Goal: Information Seeking & Learning: Understand process/instructions

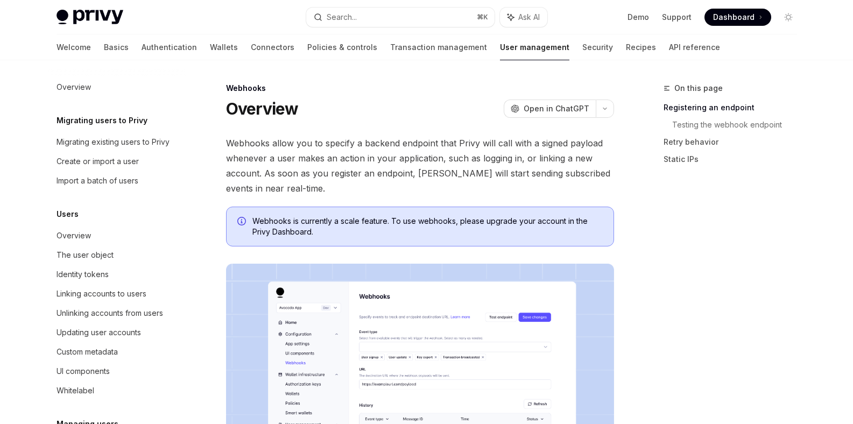
scroll to position [185, 0]
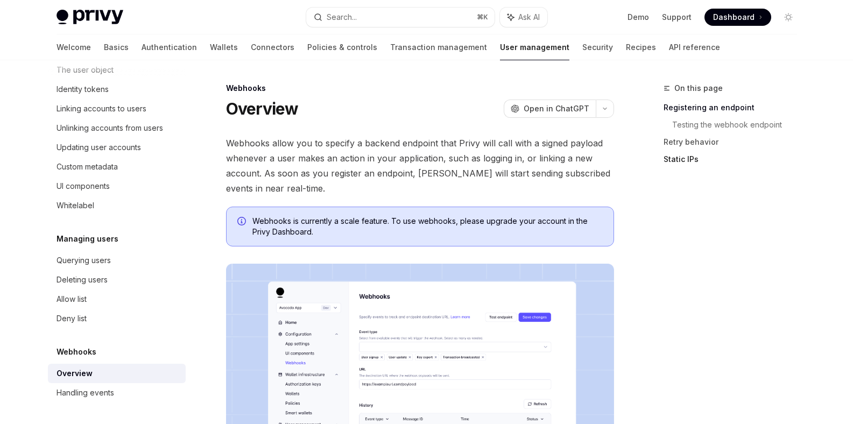
click at [681, 158] on link "Static IPs" at bounding box center [734, 159] width 142 height 17
click at [682, 160] on link "Static IPs" at bounding box center [734, 159] width 142 height 17
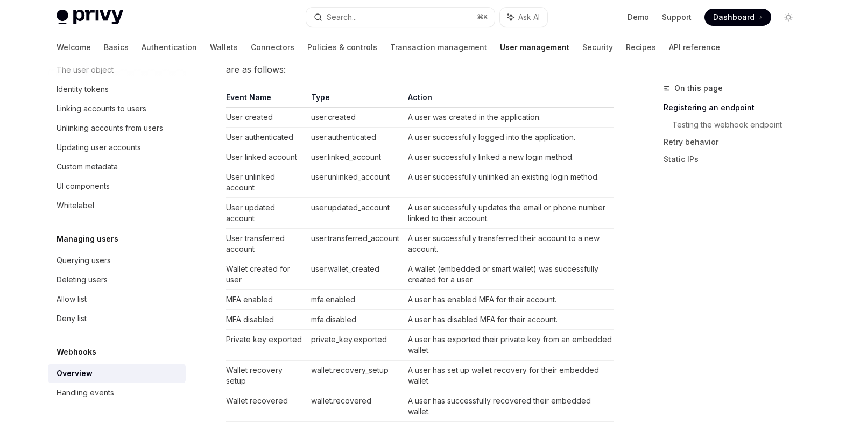
scroll to position [677, 0]
click at [323, 157] on td "user.linked_account" at bounding box center [355, 158] width 97 height 20
copy td "user.linked_account"
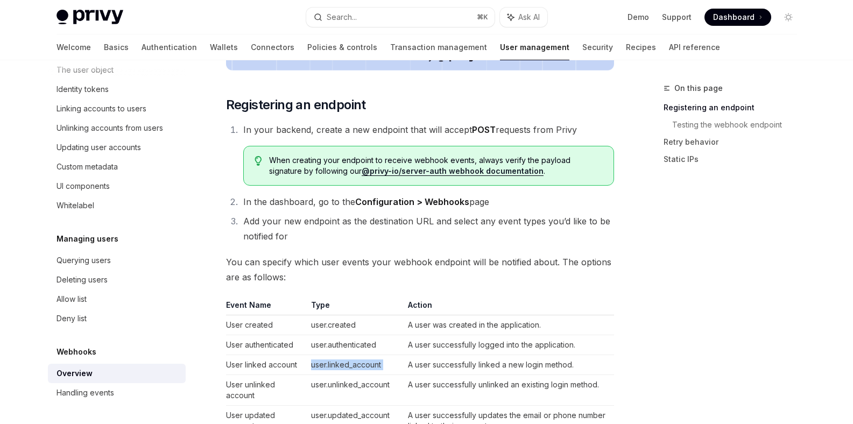
scroll to position [468, 0]
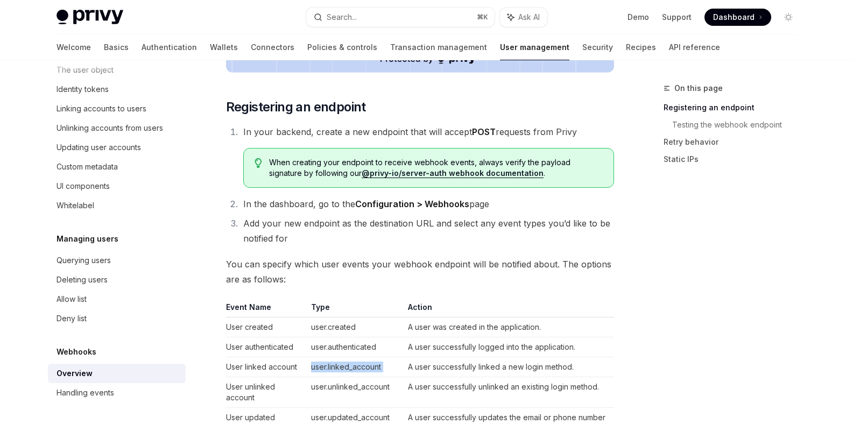
click at [487, 177] on link "@privy-io/server-auth webhook documentation" at bounding box center [452, 173] width 182 height 10
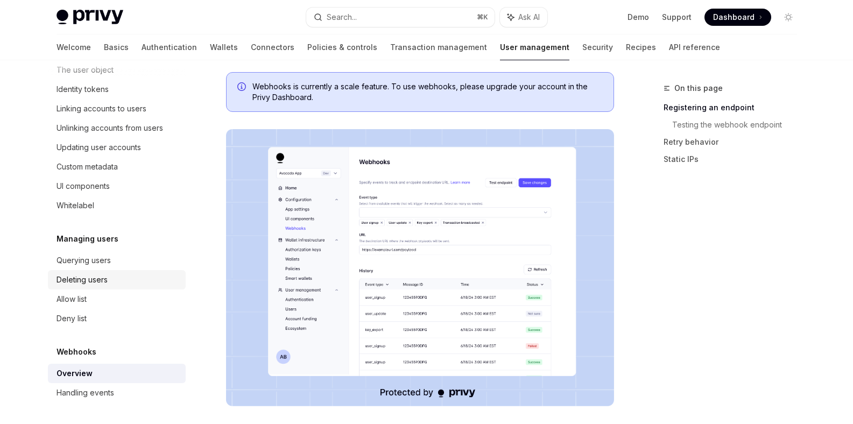
scroll to position [340, 0]
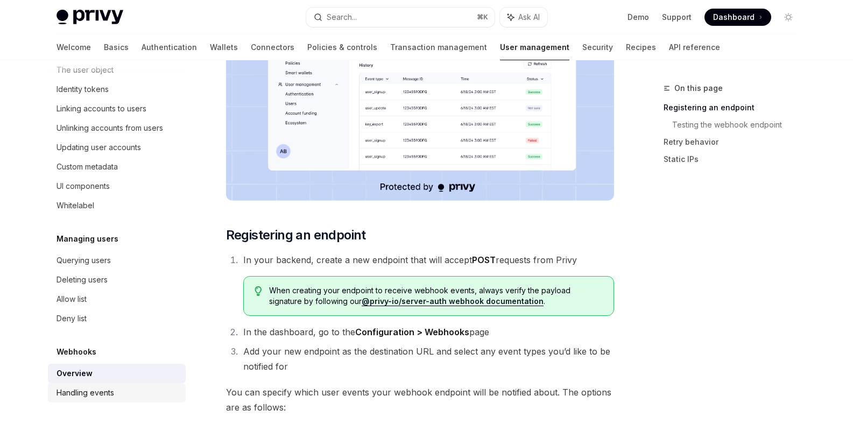
click at [110, 389] on div "Handling events" at bounding box center [85, 392] width 58 height 13
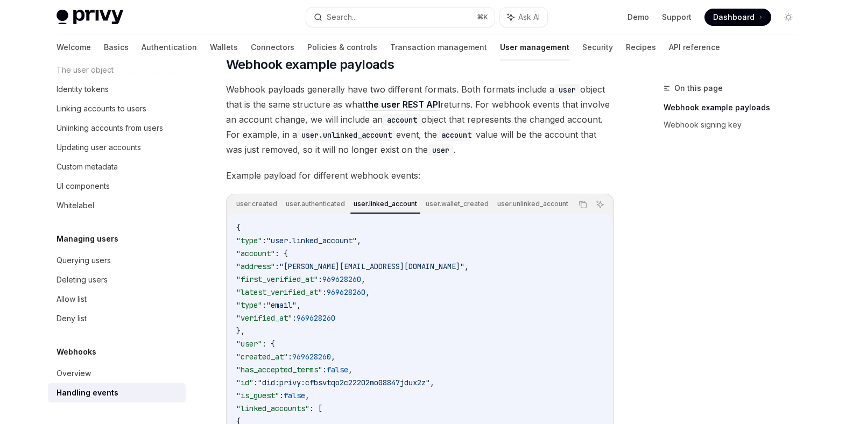
scroll to position [131, 0]
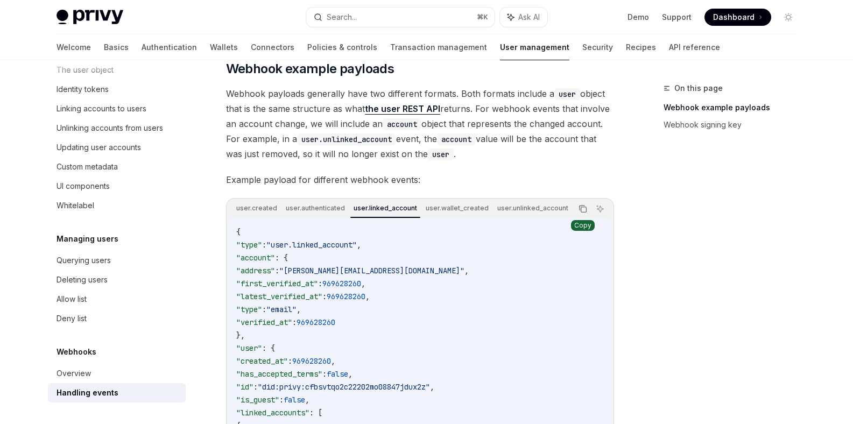
click at [585, 212] on icon "Copy the contents from the code block" at bounding box center [582, 208] width 9 height 9
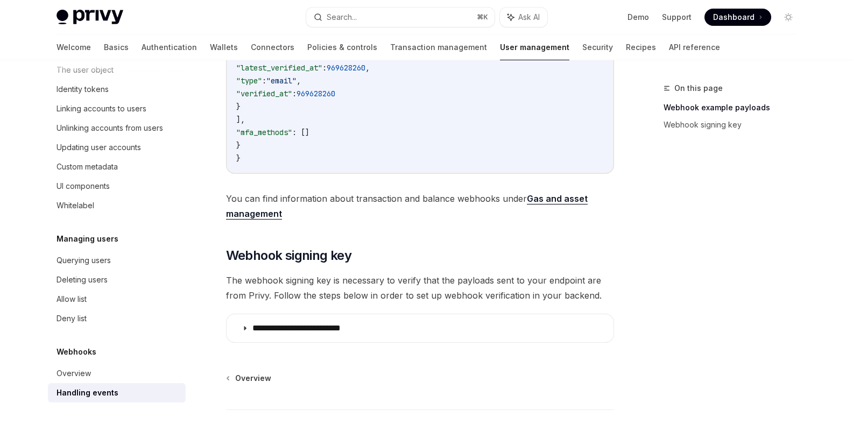
scroll to position [526, 0]
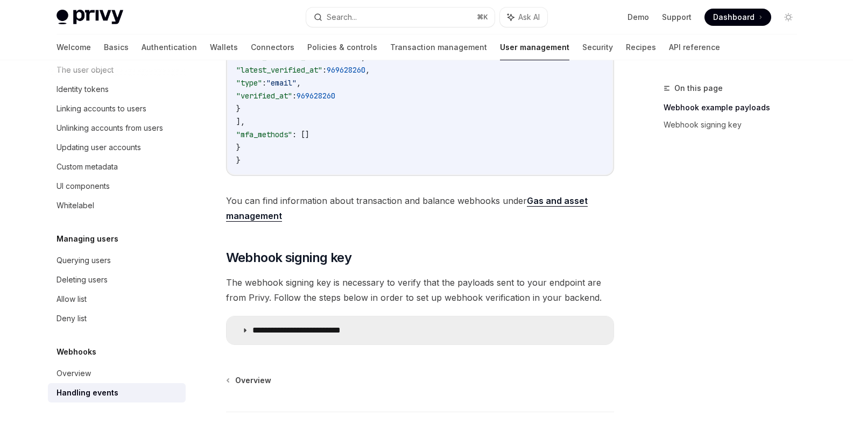
click at [359, 329] on p "**********" at bounding box center [311, 330] width 119 height 11
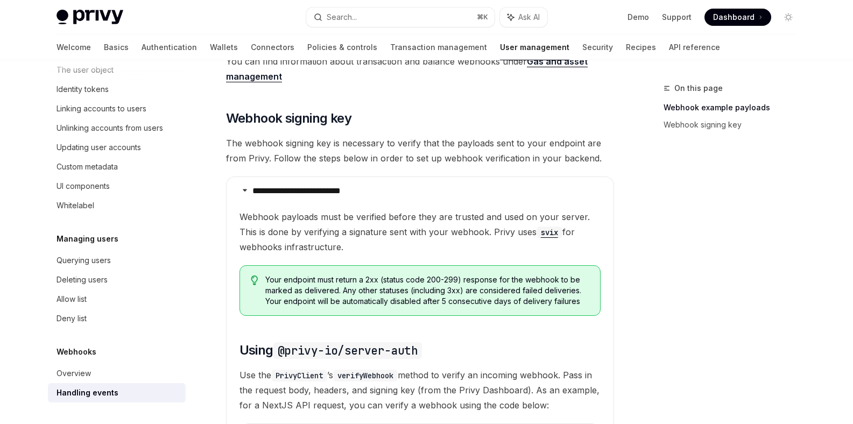
scroll to position [664, 0]
click at [108, 390] on div "Handling events" at bounding box center [87, 392] width 62 height 13
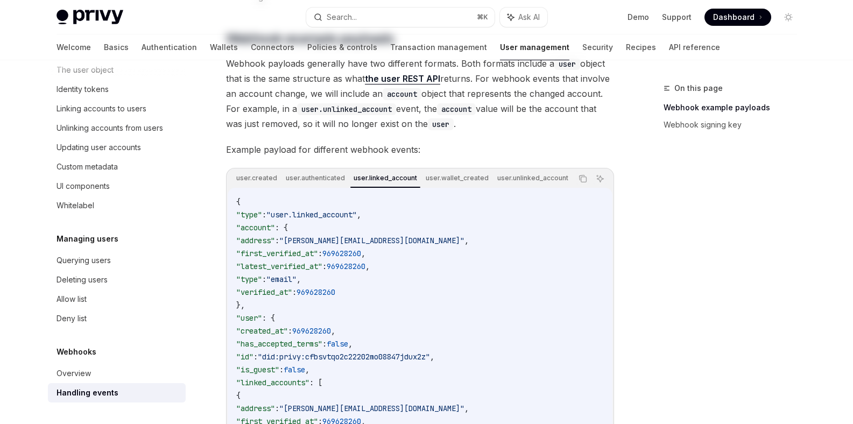
type textarea "*"
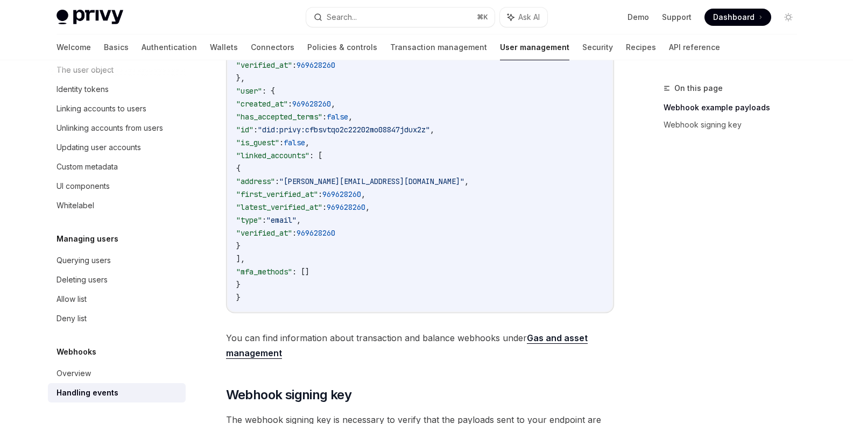
scroll to position [610, 0]
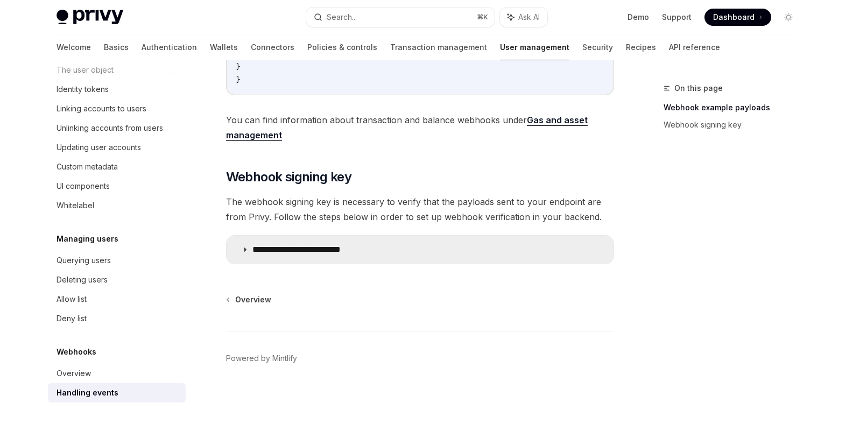
click at [294, 249] on p "**********" at bounding box center [311, 249] width 119 height 11
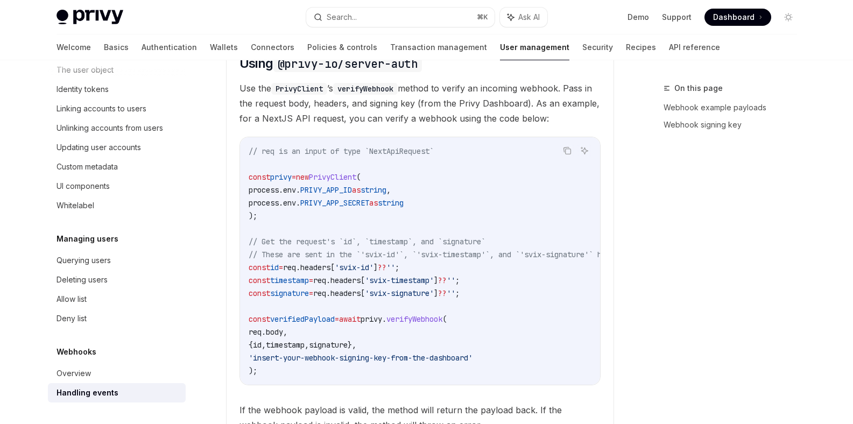
scroll to position [945, 0]
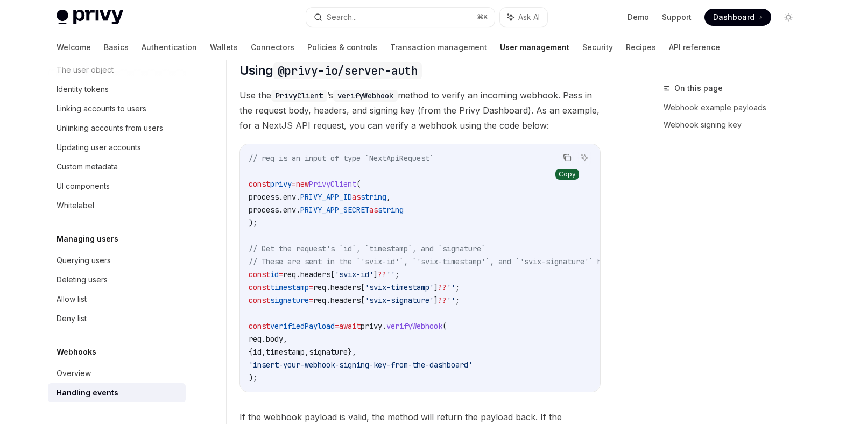
click at [566, 162] on icon "Copy the contents from the code block" at bounding box center [567, 157] width 9 height 9
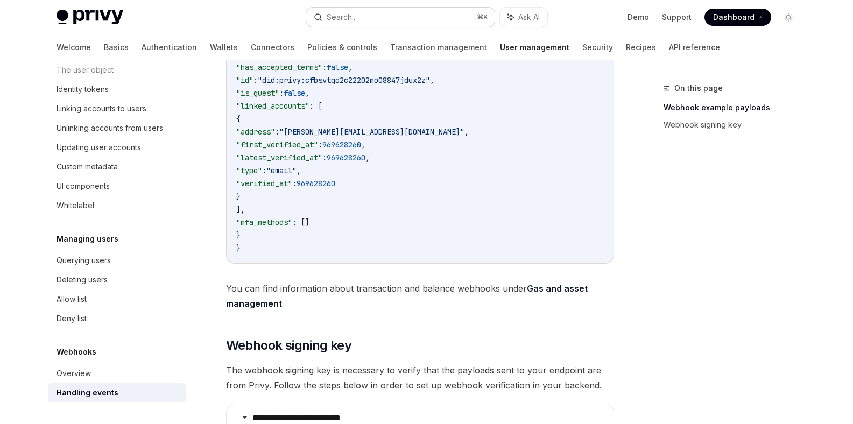
scroll to position [110, 0]
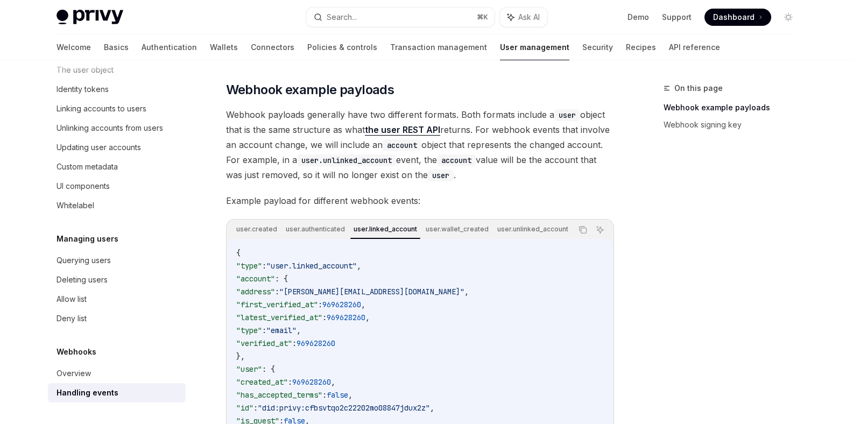
click at [413, 131] on link "the user REST API" at bounding box center [402, 129] width 75 height 11
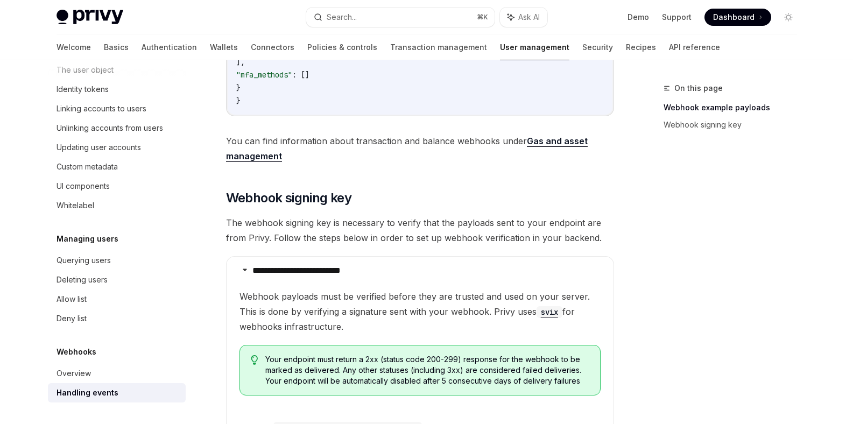
scroll to position [601, 0]
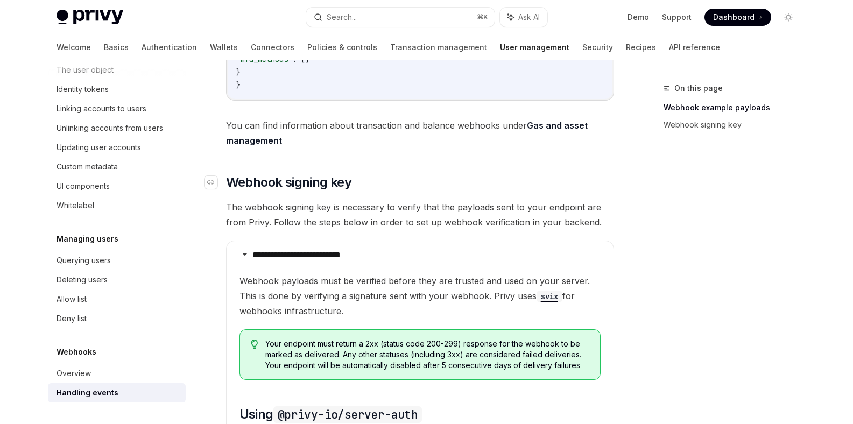
click at [582, 180] on h2 "​ Webhook signing key" at bounding box center [420, 182] width 388 height 17
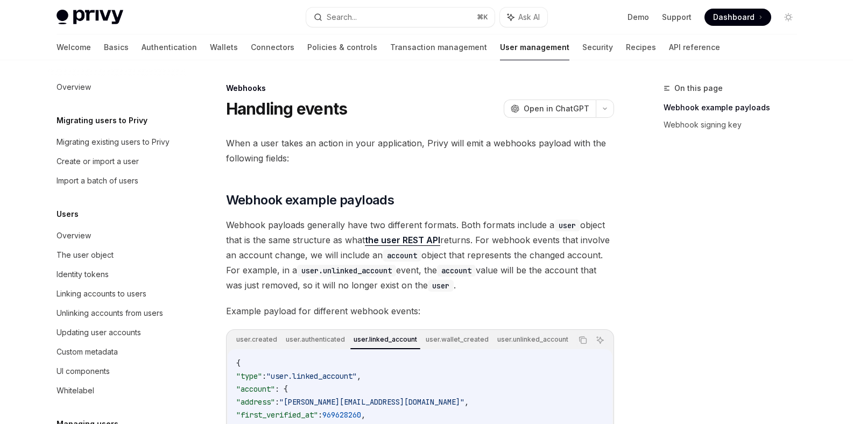
scroll to position [185, 0]
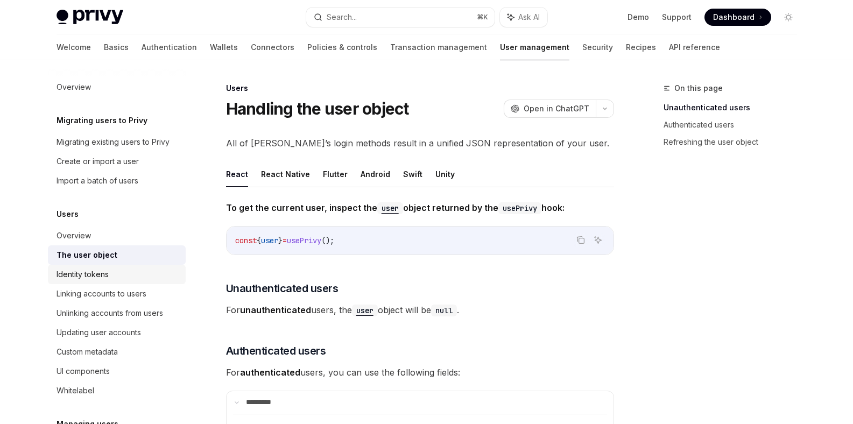
scroll to position [103, 0]
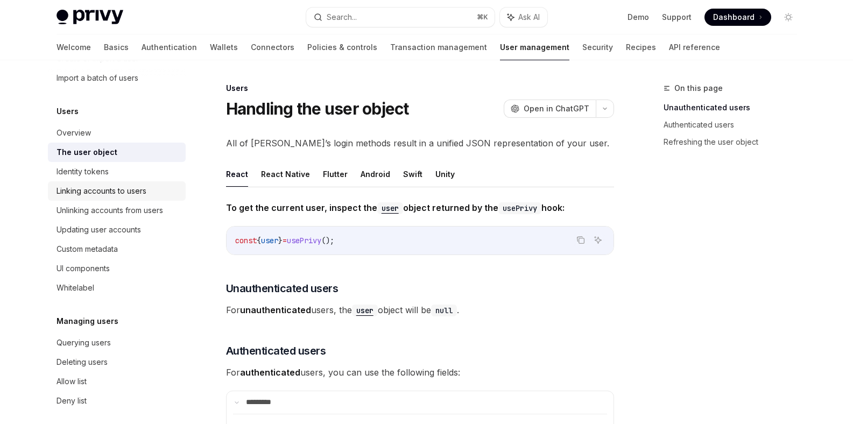
click at [130, 193] on div "Linking accounts to users" at bounding box center [101, 190] width 90 height 13
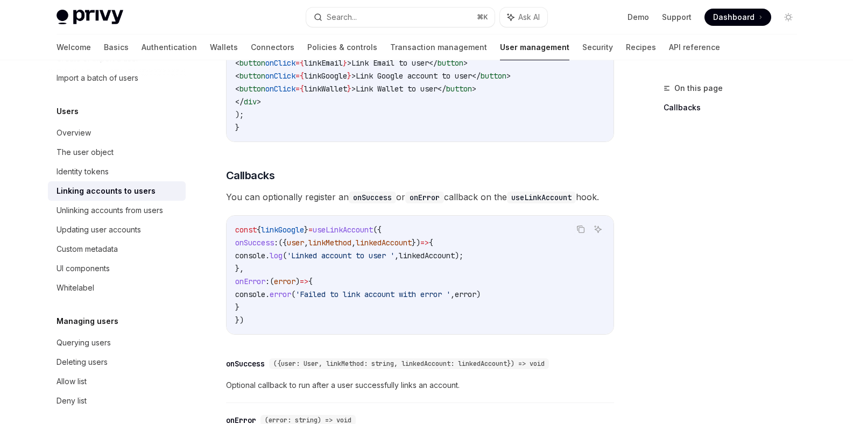
scroll to position [1325, 0]
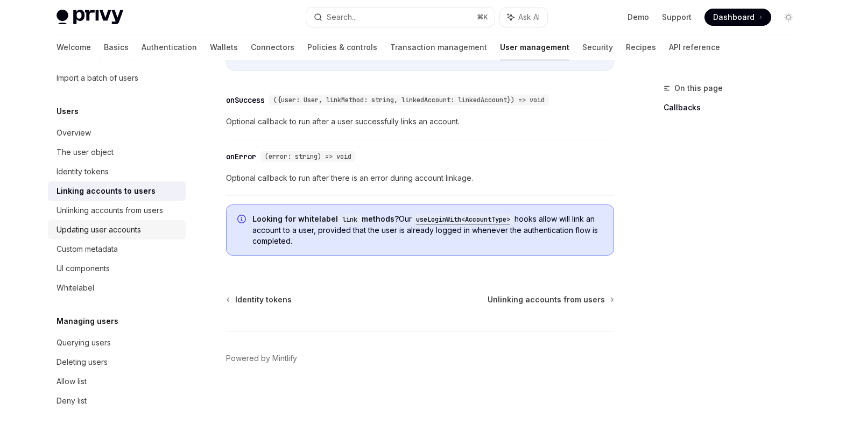
click at [130, 223] on div "Updating user accounts" at bounding box center [98, 229] width 84 height 13
type textarea "*"
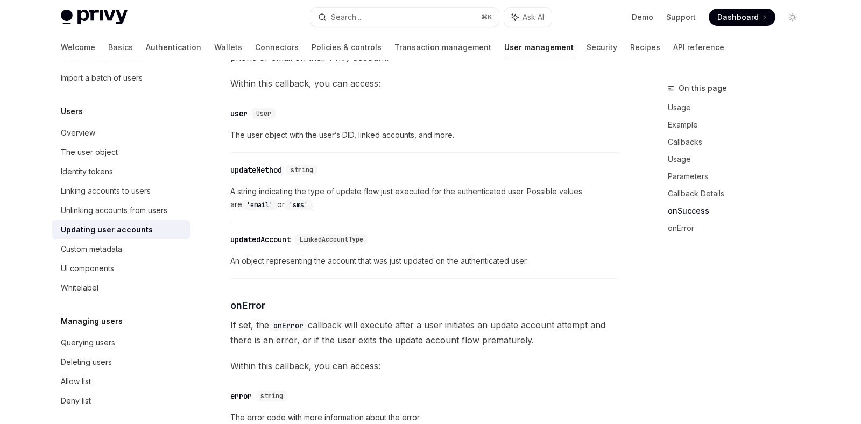
scroll to position [1033, 0]
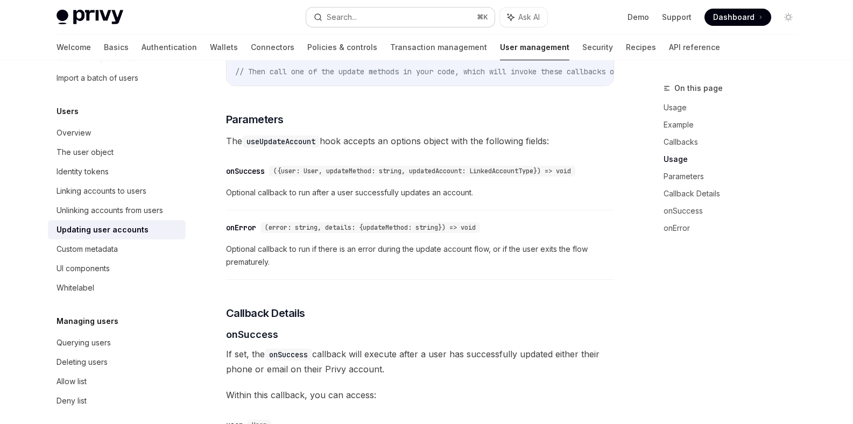
click at [437, 10] on button "Search... ⌘ K" at bounding box center [400, 17] width 188 height 19
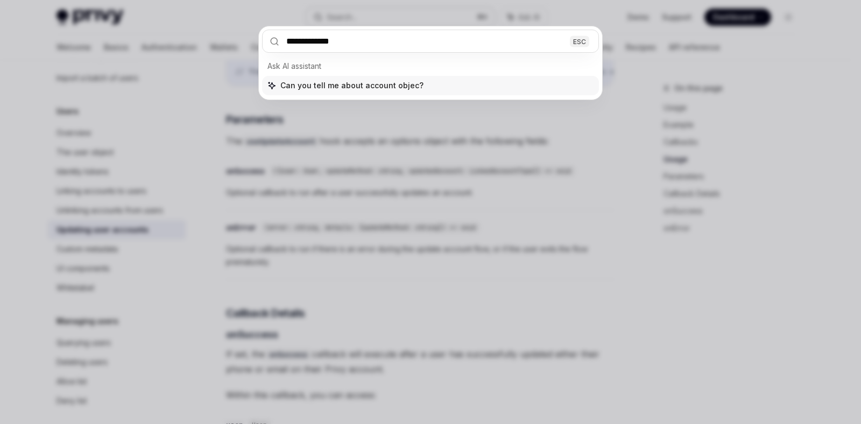
type input "**********"
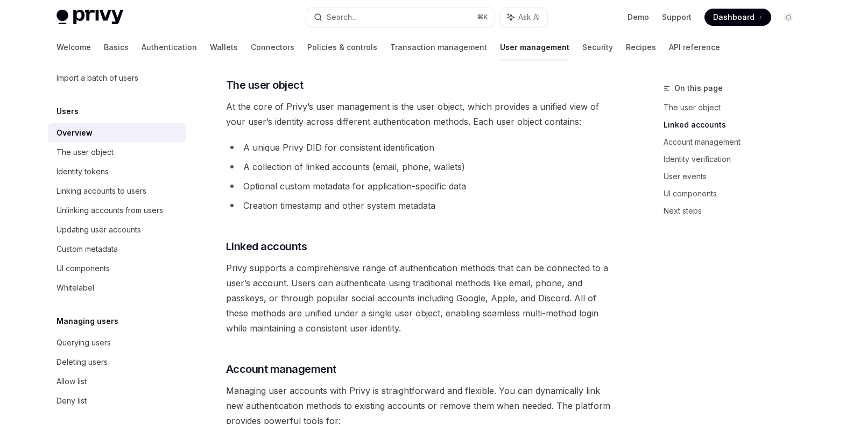
scroll to position [560, 0]
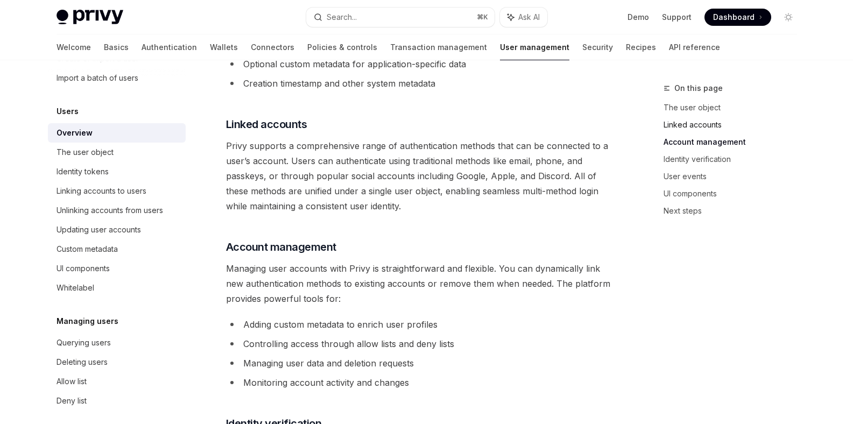
click at [676, 124] on link "Linked accounts" at bounding box center [734, 124] width 142 height 17
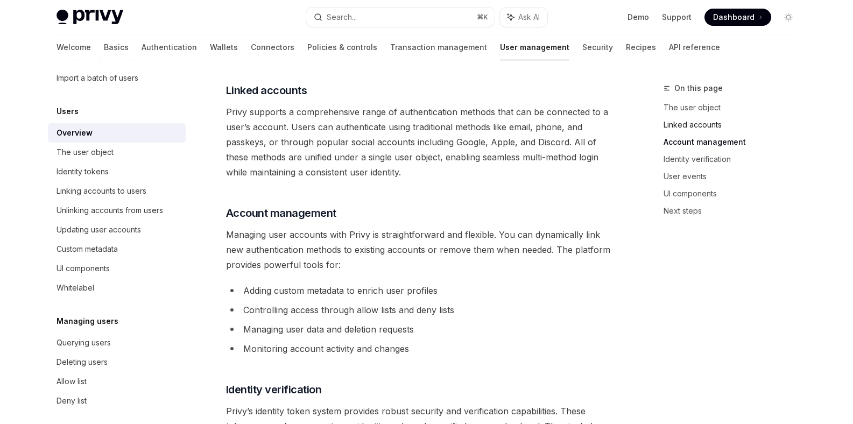
scroll to position [595, 0]
click at [117, 151] on div "The user object" at bounding box center [117, 152] width 123 height 13
type textarea "*"
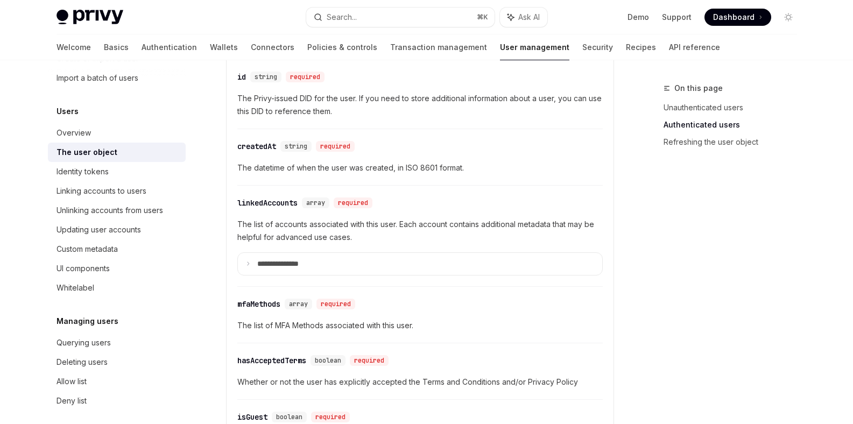
scroll to position [462, 0]
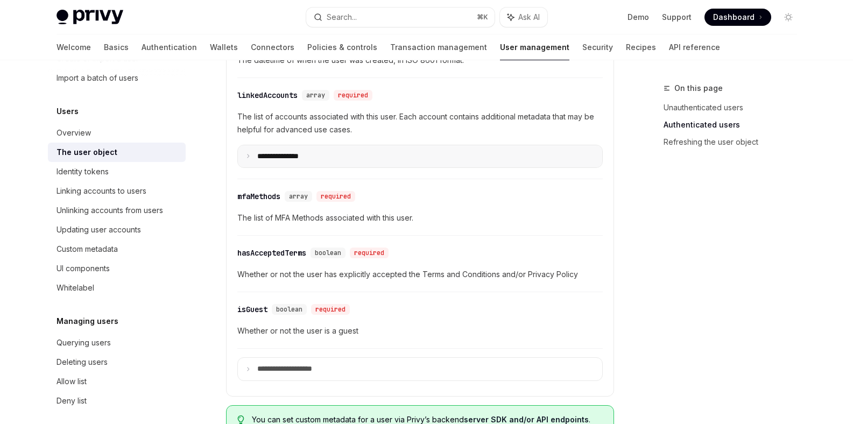
click at [278, 154] on p "**********" at bounding box center [286, 157] width 59 height 10
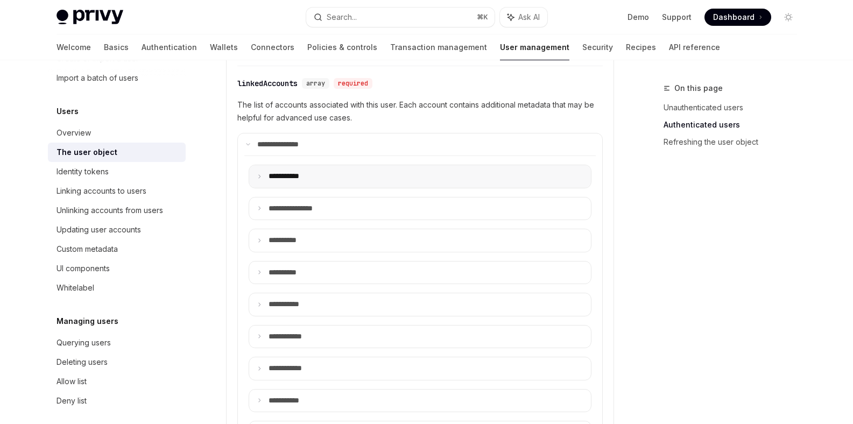
scroll to position [474, 0]
click at [294, 172] on p "**** ******" at bounding box center [290, 176] width 44 height 10
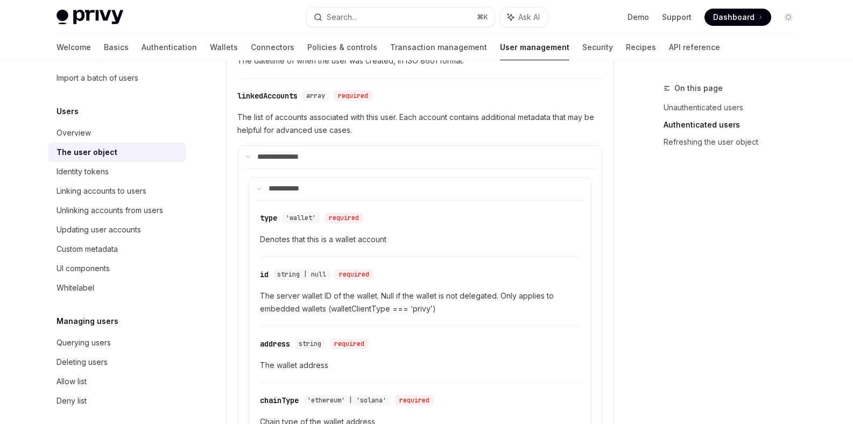
scroll to position [521, 0]
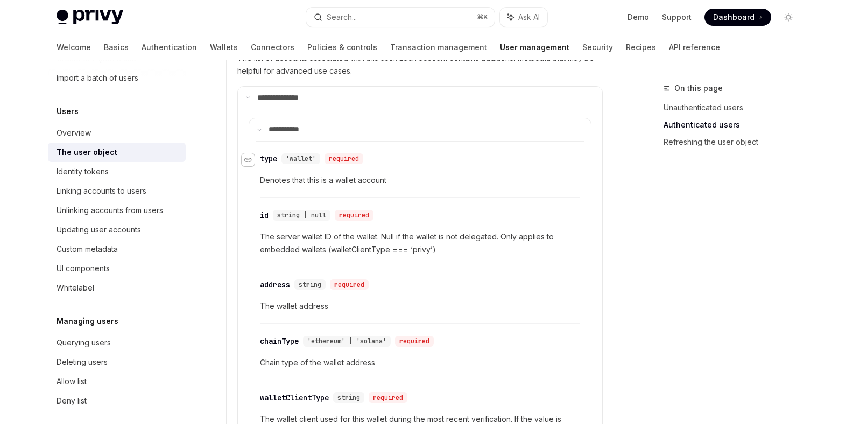
click at [251, 159] on icon "Navigate to header" at bounding box center [248, 160] width 8 height 4
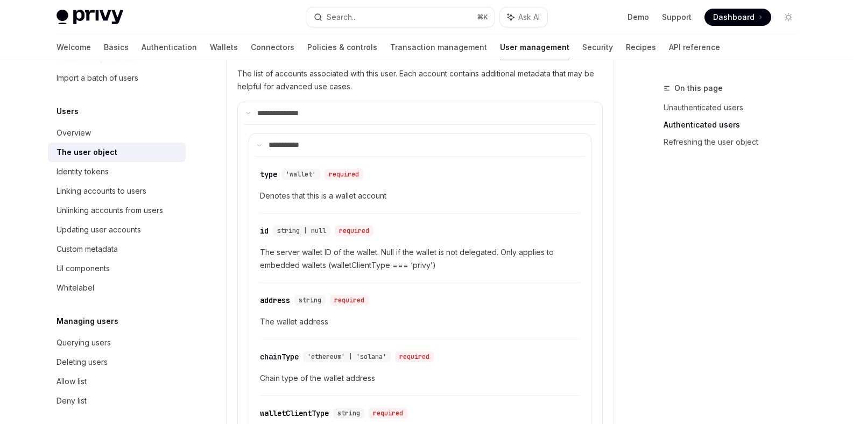
scroll to position [450, 0]
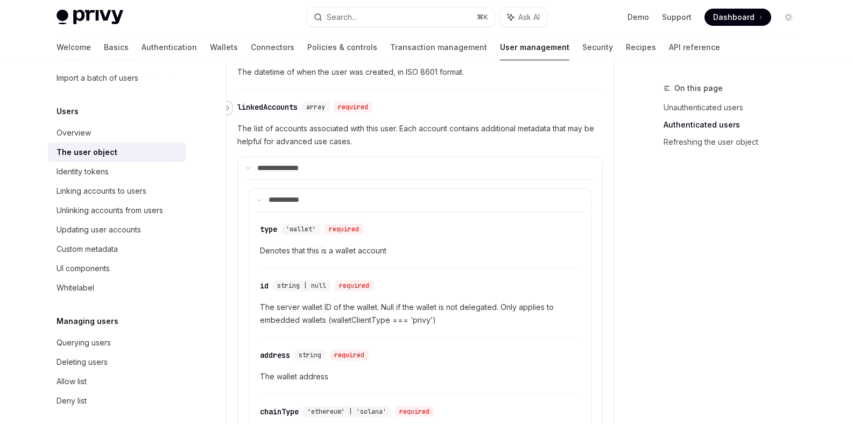
click at [229, 106] on div "Navigate to header" at bounding box center [225, 108] width 13 height 13
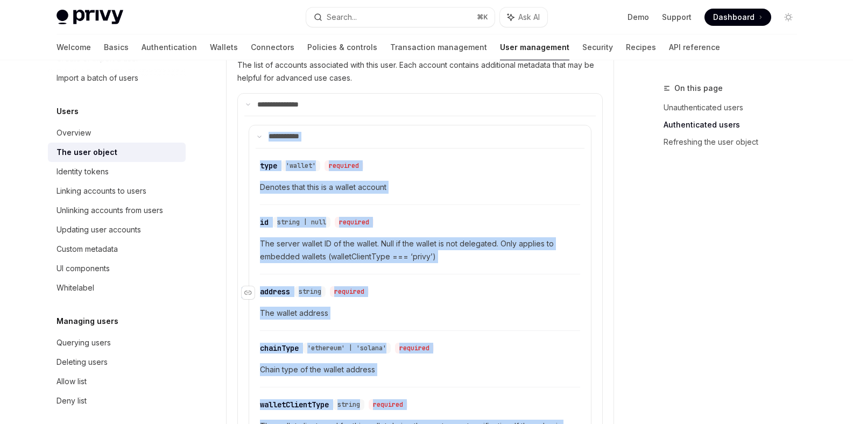
scroll to position [506, 0]
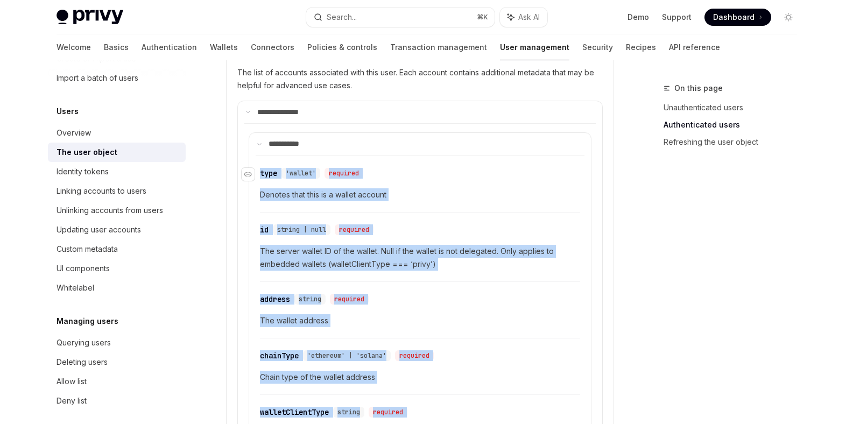
drag, startPoint x: 574, startPoint y: 381, endPoint x: 259, endPoint y: 172, distance: 378.6
copy div "​ type 'wallet' required Denotes that this is a wallet account ​ id string | nu…"
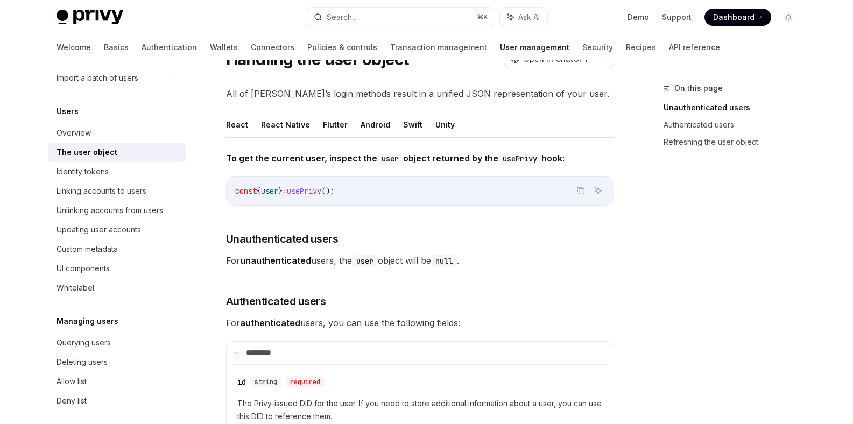
scroll to position [0, 0]
